Goal: Information Seeking & Learning: Get advice/opinions

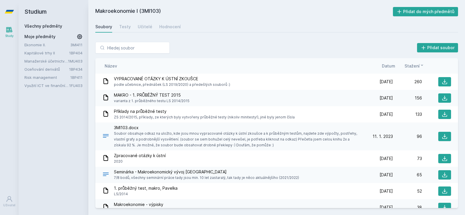
click at [37, 54] on link "Kapitálové trhy II" at bounding box center [46, 53] width 45 height 6
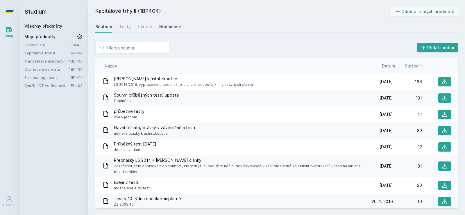
click at [173, 28] on div "Hodnocení" at bounding box center [170, 27] width 22 height 6
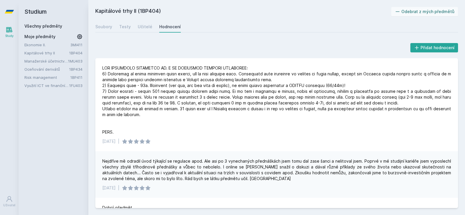
click at [133, 62] on div "[DATE] |" at bounding box center [276, 104] width 363 height 93
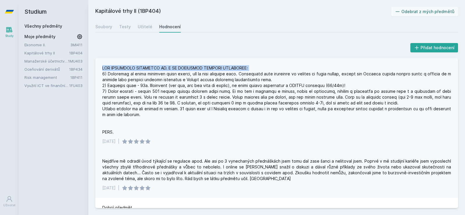
click at [129, 71] on div at bounding box center [276, 100] width 349 height 70
click at [136, 70] on div at bounding box center [276, 100] width 349 height 70
click at [111, 75] on div at bounding box center [276, 100] width 349 height 70
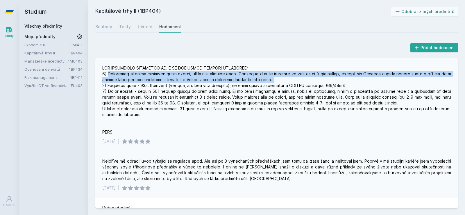
drag, startPoint x: 111, startPoint y: 75, endPoint x: 308, endPoint y: 82, distance: 197.4
click at [308, 82] on div at bounding box center [276, 100] width 349 height 70
drag, startPoint x: 308, startPoint y: 82, endPoint x: 313, endPoint y: 68, distance: 14.9
click at [313, 68] on div at bounding box center [276, 100] width 349 height 70
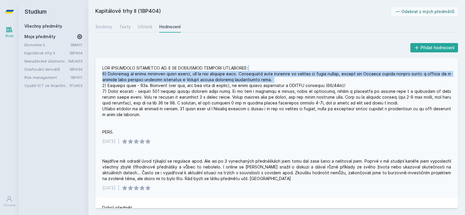
click at [313, 68] on div at bounding box center [276, 100] width 349 height 70
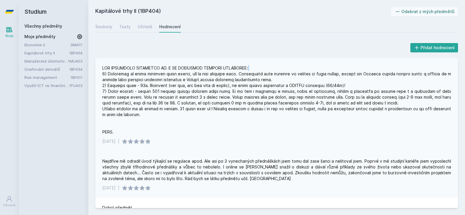
click at [313, 68] on div at bounding box center [276, 100] width 349 height 70
click at [312, 74] on div at bounding box center [276, 100] width 349 height 70
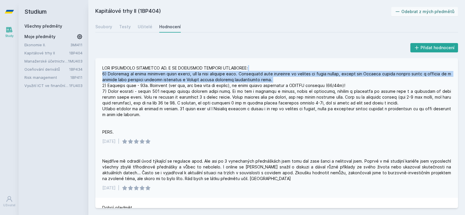
drag, startPoint x: 312, startPoint y: 70, endPoint x: 311, endPoint y: 82, distance: 11.9
click at [311, 82] on div at bounding box center [276, 100] width 349 height 70
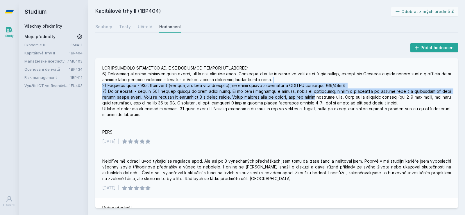
drag, startPoint x: 311, startPoint y: 82, endPoint x: 312, endPoint y: 95, distance: 13.4
click at [312, 95] on div at bounding box center [276, 100] width 349 height 70
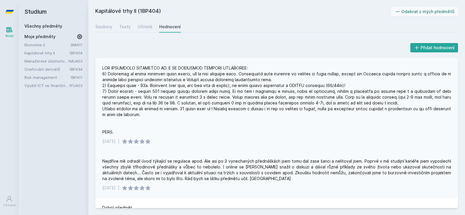
click at [214, 87] on div at bounding box center [276, 100] width 349 height 70
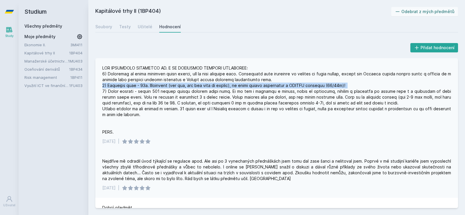
click at [214, 87] on div at bounding box center [276, 100] width 349 height 70
click at [212, 85] on div at bounding box center [276, 100] width 349 height 70
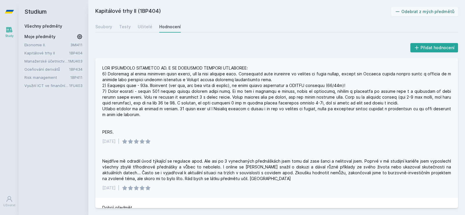
click at [195, 90] on div at bounding box center [276, 100] width 349 height 70
click at [114, 92] on div at bounding box center [276, 100] width 349 height 70
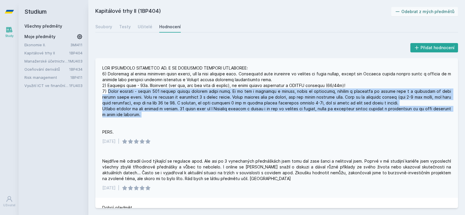
drag, startPoint x: 114, startPoint y: 92, endPoint x: 205, endPoint y: 115, distance: 93.9
click at [205, 115] on div at bounding box center [276, 100] width 349 height 70
drag, startPoint x: 205, startPoint y: 115, endPoint x: 131, endPoint y: 92, distance: 77.4
click at [131, 92] on div at bounding box center [276, 100] width 349 height 70
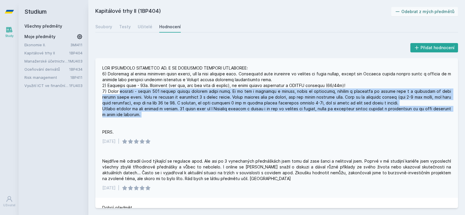
click at [131, 92] on div at bounding box center [276, 100] width 349 height 70
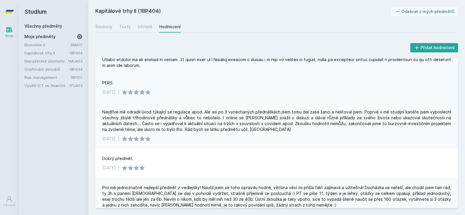
scroll to position [59, 0]
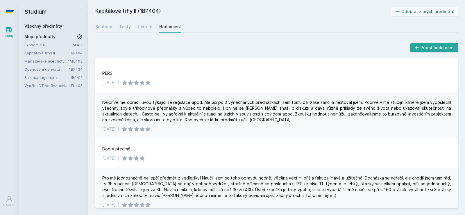
click at [202, 123] on div "Nejdříve mě odradil úvod týkající se regulace apod. Ale asi po 3 vynechaných př…" at bounding box center [276, 110] width 349 height 23
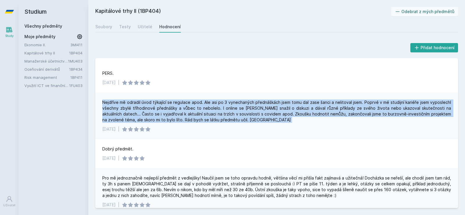
click at [202, 123] on div "Nejdříve mě odradil úvod týkající se regulace apod. Ale asi po 3 vynechaných př…" at bounding box center [276, 110] width 349 height 23
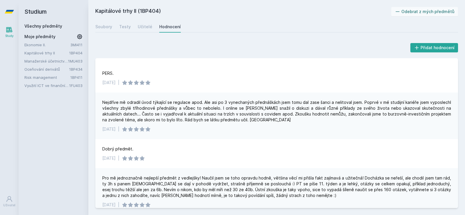
click at [202, 123] on div "Nejdříve mě odradil úvod týkající se regulace apod. Ale asi po 3 vynechaných př…" at bounding box center [276, 110] width 349 height 23
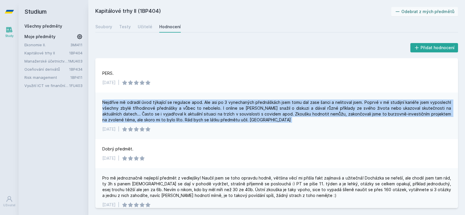
click at [202, 123] on div "Nejdříve mě odradil úvod týkající se regulace apod. Ale asi po 3 vynechaných př…" at bounding box center [276, 110] width 349 height 23
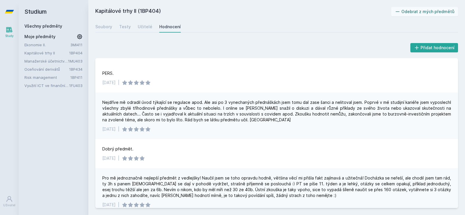
click at [219, 123] on div "Nejdříve mě odradil úvod týkající se regulace apod. Ale asi po 3 vynechaných př…" at bounding box center [276, 110] width 349 height 23
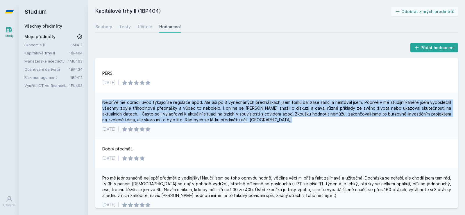
click at [219, 123] on div "Nejdříve mě odradil úvod týkající se regulace apod. Ale asi po 3 vynechaných př…" at bounding box center [276, 110] width 349 height 23
click at [200, 123] on div "Nejdříve mě odradil úvod týkající se regulace apod. Ale asi po 3 vynechaných př…" at bounding box center [276, 110] width 349 height 23
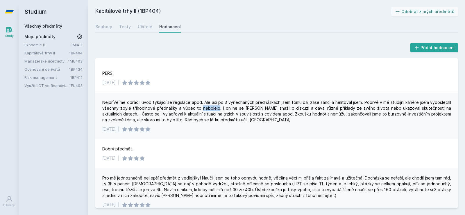
click at [200, 123] on div "Nejdříve mě odradil úvod týkající se regulace apod. Ale asi po 3 vynechaných př…" at bounding box center [276, 110] width 349 height 23
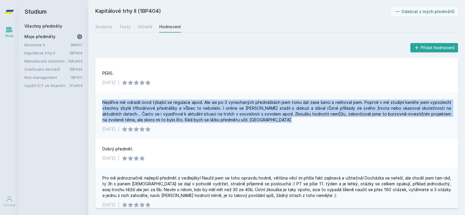
click at [200, 123] on div "Nejdříve mě odradil úvod týkající se regulace apod. Ale asi po 3 vynechaných př…" at bounding box center [276, 110] width 349 height 23
click at [199, 123] on div "Nejdříve mě odradil úvod týkající se regulace apod. Ale asi po 3 vynechaných př…" at bounding box center [276, 110] width 349 height 23
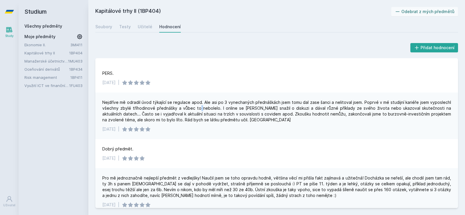
click at [199, 123] on div "Nejdříve mě odradil úvod týkající se regulace apod. Ale asi po 3 vynechaných př…" at bounding box center [276, 110] width 349 height 23
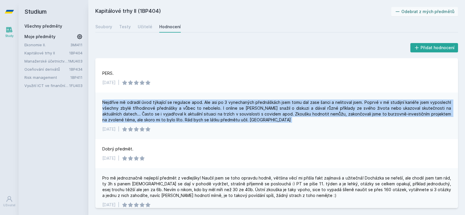
click at [199, 123] on div "Nejdříve mě odradil úvod týkající se regulace apod. Ale asi po 3 vynechaných př…" at bounding box center [276, 110] width 349 height 23
click at [264, 123] on div "Nejdříve mě odradil úvod týkající se regulace apod. Ale asi po 3 vynechaných př…" at bounding box center [276, 110] width 349 height 23
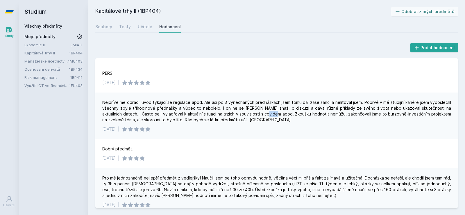
click at [264, 123] on div "Nejdříve mě odradil úvod týkající se regulace apod. Ale asi po 3 vynechaných př…" at bounding box center [276, 110] width 349 height 23
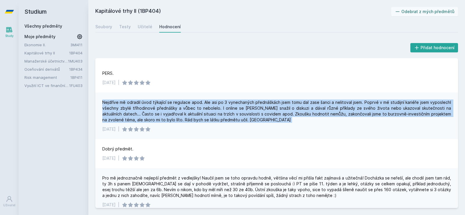
click at [264, 123] on div "Nejdříve mě odradil úvod týkající se regulace apod. Ale asi po 3 vynechaných př…" at bounding box center [276, 110] width 349 height 23
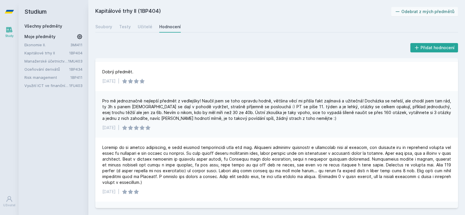
scroll to position [151, 0]
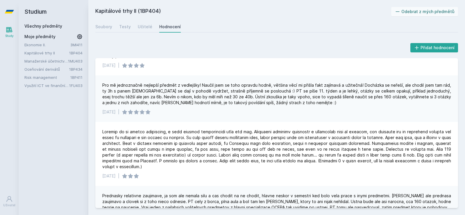
click at [42, 26] on link "Všechny předměty" at bounding box center [43, 26] width 38 height 5
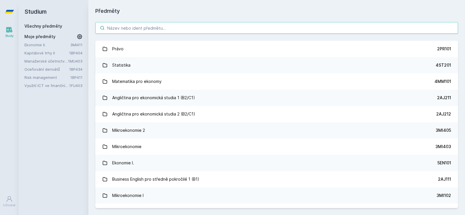
click at [153, 30] on input "search" at bounding box center [276, 28] width 363 height 12
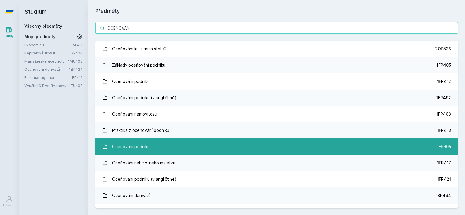
type input "OCENOVÁN"
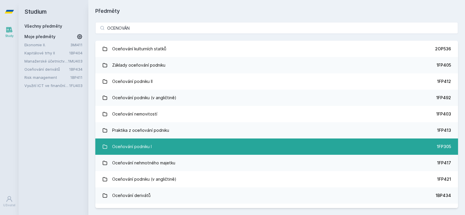
click at [156, 153] on link "Oceňování podniku I 1FP305" at bounding box center [276, 146] width 363 height 16
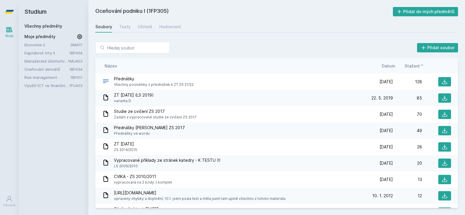
click at [48, 26] on link "Všechny předměty" at bounding box center [43, 26] width 38 height 5
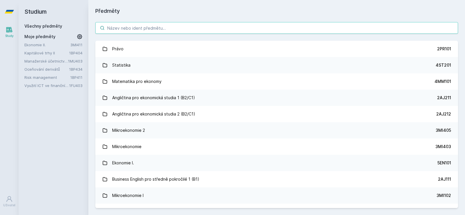
click at [132, 26] on input "search" at bounding box center [276, 28] width 363 height 12
paste input "1FP405"
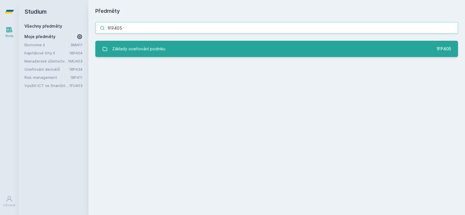
type input "1FP405"
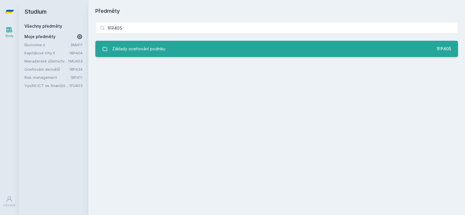
click at [133, 50] on div "Základy oceňování podniku" at bounding box center [138, 49] width 53 height 12
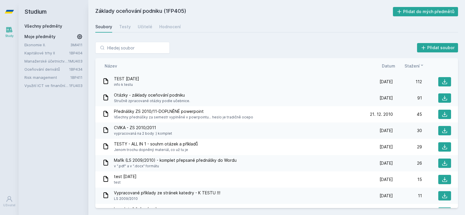
click at [127, 86] on span "info k testu" at bounding box center [126, 85] width 25 height 6
click at [125, 29] on div "Testy" at bounding box center [125, 27] width 12 height 6
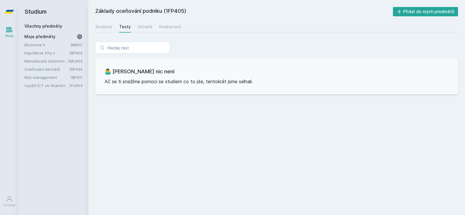
click at [136, 26] on div "Soubory Testy Učitelé Hodnocení" at bounding box center [276, 27] width 363 height 12
click at [140, 27] on div "Učitelé" at bounding box center [145, 27] width 15 height 6
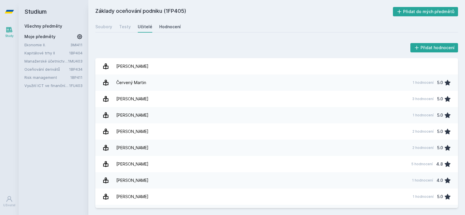
click at [162, 28] on div "Hodnocení" at bounding box center [170, 27] width 22 height 6
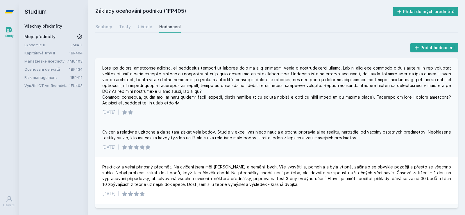
click at [129, 68] on div at bounding box center [276, 85] width 349 height 41
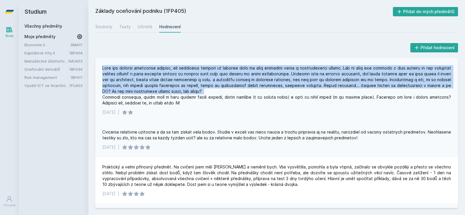
click at [129, 68] on div at bounding box center [276, 85] width 349 height 41
click at [150, 74] on div at bounding box center [276, 85] width 349 height 41
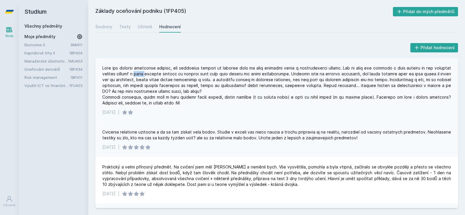
click at [150, 74] on div at bounding box center [276, 85] width 349 height 41
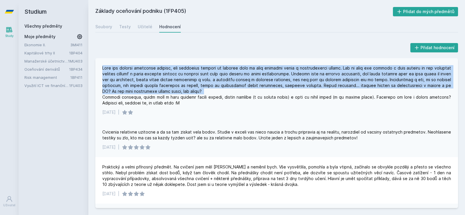
click at [150, 74] on div at bounding box center [276, 85] width 349 height 41
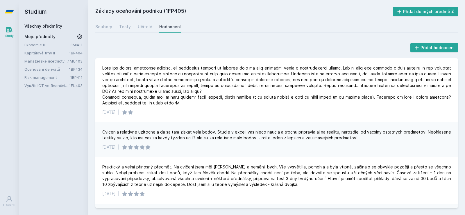
click at [173, 135] on div "Cvicenia relativne uzitocne a da sa tam ziskat vela bodov. Studie v exceli vas …" at bounding box center [276, 135] width 349 height 12
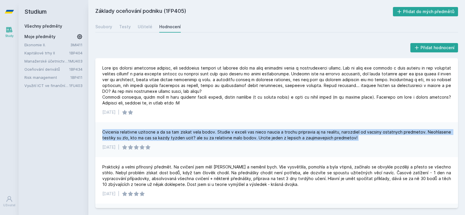
click at [173, 135] on div "Cvicenia relativne uzitocne a da sa tam ziskat vela bodov. Studie v exceli vas …" at bounding box center [276, 135] width 349 height 12
click at [175, 139] on div "Cvicenia relativne uzitocne a da sa tam ziskat vela bodov. Studie v exceli vas …" at bounding box center [276, 135] width 349 height 12
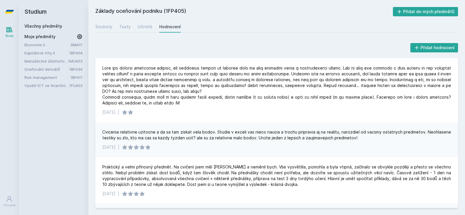
click at [175, 139] on div "Cvicenia relativne uzitocne a da sa tam ziskat vela bodov. Studie v exceli vas …" at bounding box center [276, 135] width 349 height 12
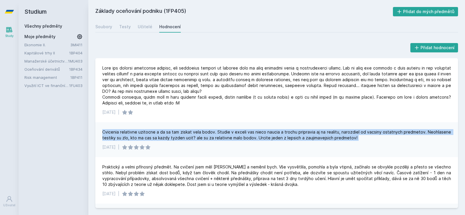
click at [175, 139] on div "Cvicenia relativne uzitocne a da sa tam ziskat vela bodov. Studie v exceli vas …" at bounding box center [276, 135] width 349 height 12
click at [195, 136] on div "Cvicenia relativne uzitocne a da sa tam ziskat vela bodov. Studie v exceli vas …" at bounding box center [276, 135] width 349 height 12
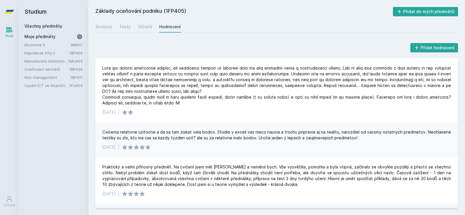
click at [195, 136] on div "Cvicenia relativne uzitocne a da sa tam ziskat vela bodov. Studie v exceli vas …" at bounding box center [276, 135] width 349 height 12
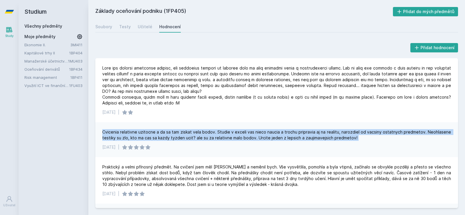
click at [195, 136] on div "Cvicenia relativne uzitocne a da sa tam ziskat vela bodov. Studie v exceli vas …" at bounding box center [276, 135] width 349 height 12
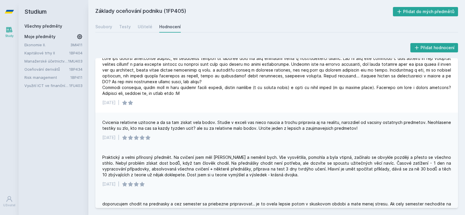
scroll to position [20, 0]
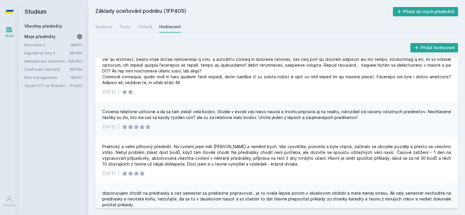
click at [40, 26] on link "Všechny předměty" at bounding box center [43, 26] width 38 height 5
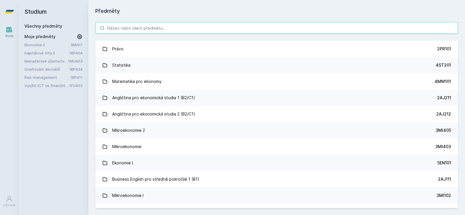
click at [137, 33] on input "search" at bounding box center [276, 28] width 363 height 12
paste input "1FP402"
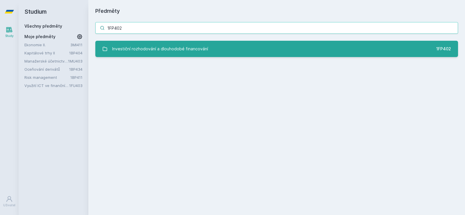
type input "1FP402"
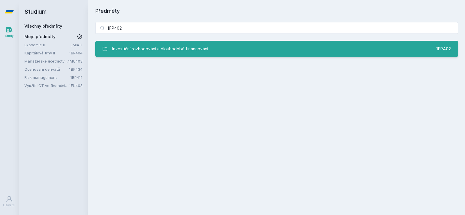
click at [140, 45] on div "Investiční rozhodování a dlouhodobé financování" at bounding box center [160, 49] width 96 height 12
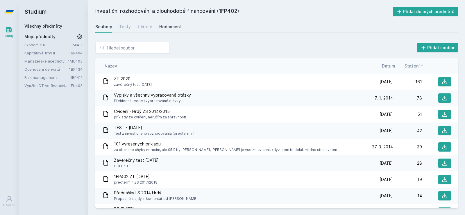
click at [159, 28] on div "Hodnocení" at bounding box center [170, 27] width 22 height 6
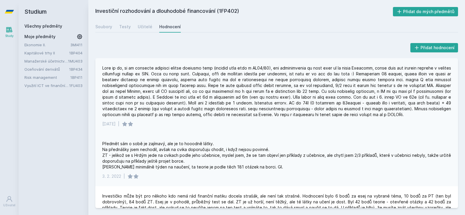
click at [159, 67] on div at bounding box center [276, 91] width 349 height 52
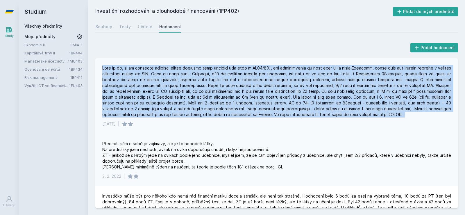
click at [159, 67] on div at bounding box center [276, 91] width 349 height 52
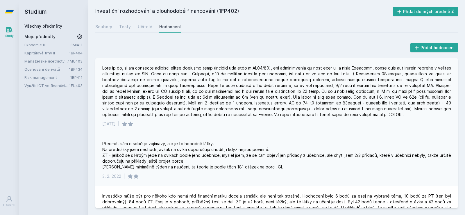
click at [159, 67] on div at bounding box center [276, 91] width 349 height 52
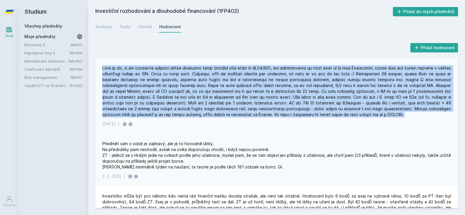
click at [159, 67] on div at bounding box center [276, 91] width 349 height 52
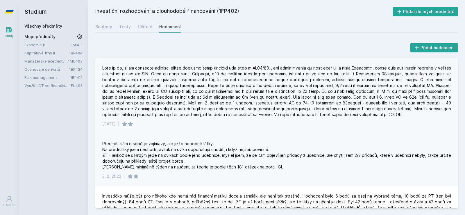
click at [173, 74] on div at bounding box center [276, 91] width 349 height 52
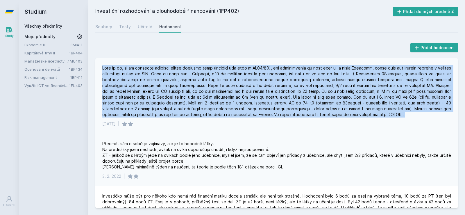
click at [173, 74] on div at bounding box center [276, 91] width 349 height 52
click at [175, 74] on div at bounding box center [276, 91] width 349 height 52
click at [220, 69] on div at bounding box center [276, 91] width 349 height 52
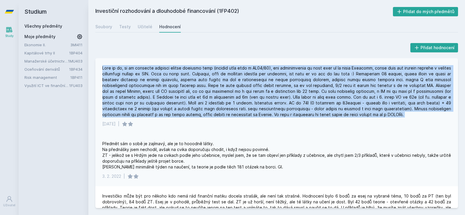
click at [220, 69] on div at bounding box center [276, 91] width 349 height 52
click at [221, 69] on div at bounding box center [276, 91] width 349 height 52
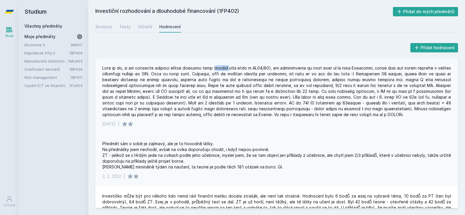
click at [221, 68] on div at bounding box center [276, 91] width 349 height 52
click at [144, 157] on div "Předmět sám o sobě je zajímavý, ale je to hooodně látky. Na přednášky jsem nech…" at bounding box center [276, 155] width 349 height 29
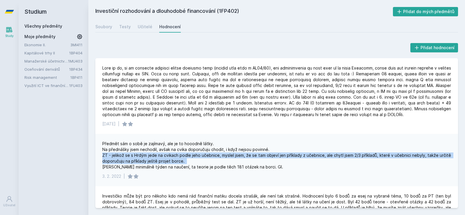
click at [144, 157] on div "Předmět sám o sobě je zajímavý, ale je to hooodně látky. Na přednášky jsem nech…" at bounding box center [276, 155] width 349 height 29
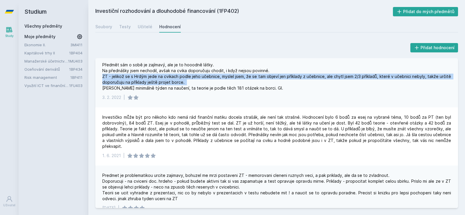
scroll to position [84, 0]
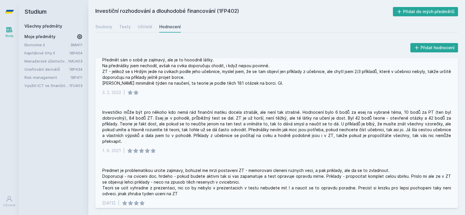
click at [198, 111] on div "Investičko může být pro někoho kdo nemá rád finanční matiku docela strašák, ale…" at bounding box center [276, 126] width 349 height 35
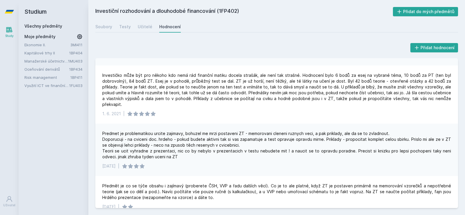
scroll to position [127, 0]
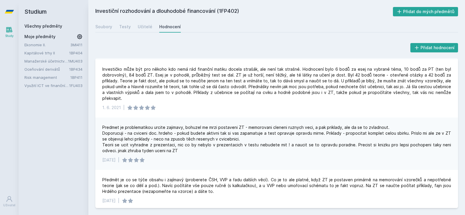
click at [189, 126] on div "Predmet je problematikou urcite zajimavy, bohuzel me mrzi postaveni ZT - memoro…" at bounding box center [276, 138] width 349 height 29
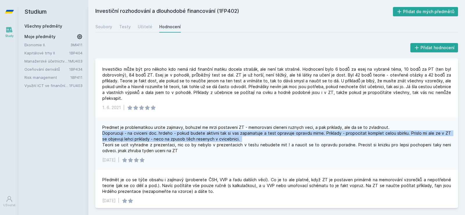
click at [189, 126] on div "Predmet je problematikou urcite zajimavy, bohuzel me mrzi postaveni ZT - memoro…" at bounding box center [276, 138] width 349 height 29
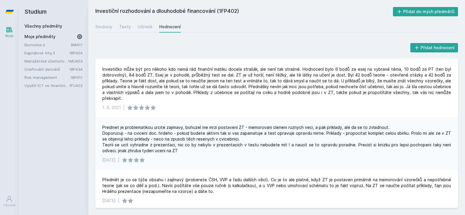
click at [198, 124] on div "Predmet je problematikou urcite zajimavy, bohuzel me mrzi postaveni ZT - memoro…" at bounding box center [276, 138] width 349 height 29
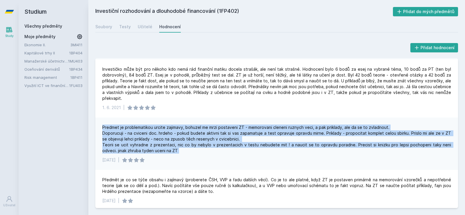
drag, startPoint x: 198, startPoint y: 121, endPoint x: 203, endPoint y: 145, distance: 23.9
click at [203, 144] on div "Predmet je problematikou urcite zajimavy, bohuzel me mrzi postaveni ZT - memoro…" at bounding box center [276, 138] width 349 height 29
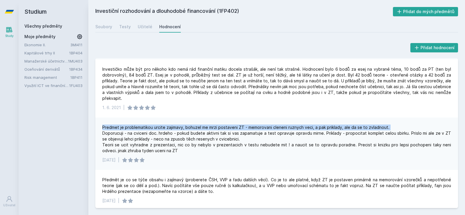
drag, startPoint x: 203, startPoint y: 144, endPoint x: 210, endPoint y: 113, distance: 31.9
click at [210, 117] on div "Predmet je problematikou urcite zajimavy, bohuzel me mrzi postaveni ZT - memoro…" at bounding box center [276, 143] width 363 height 52
